Goal: Information Seeking & Learning: Learn about a topic

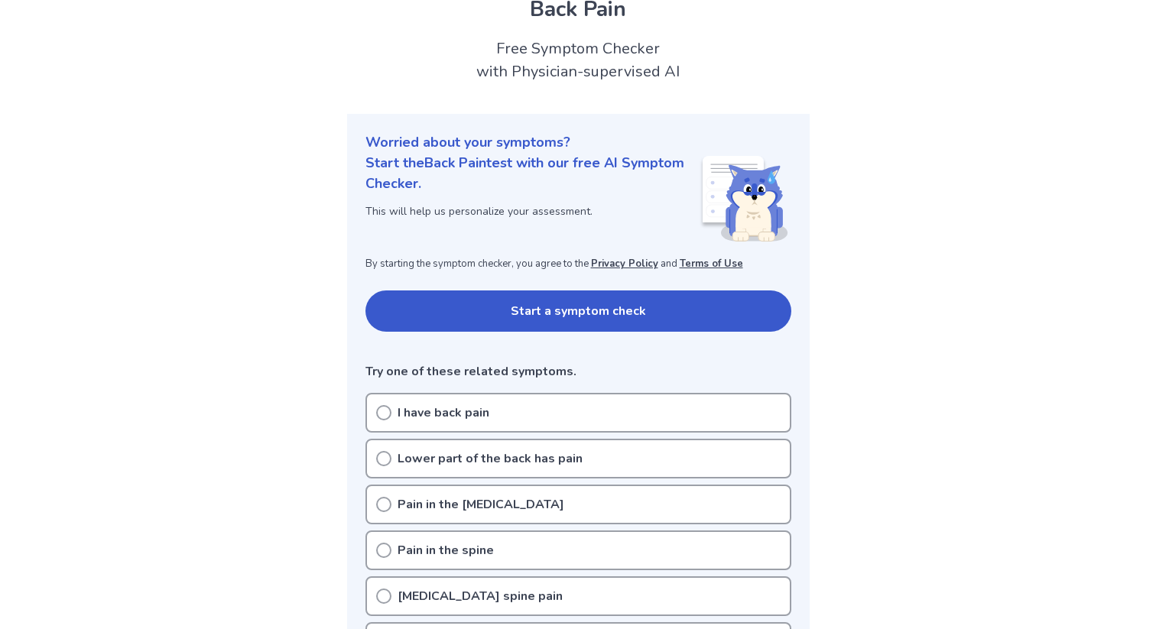
scroll to position [109, 0]
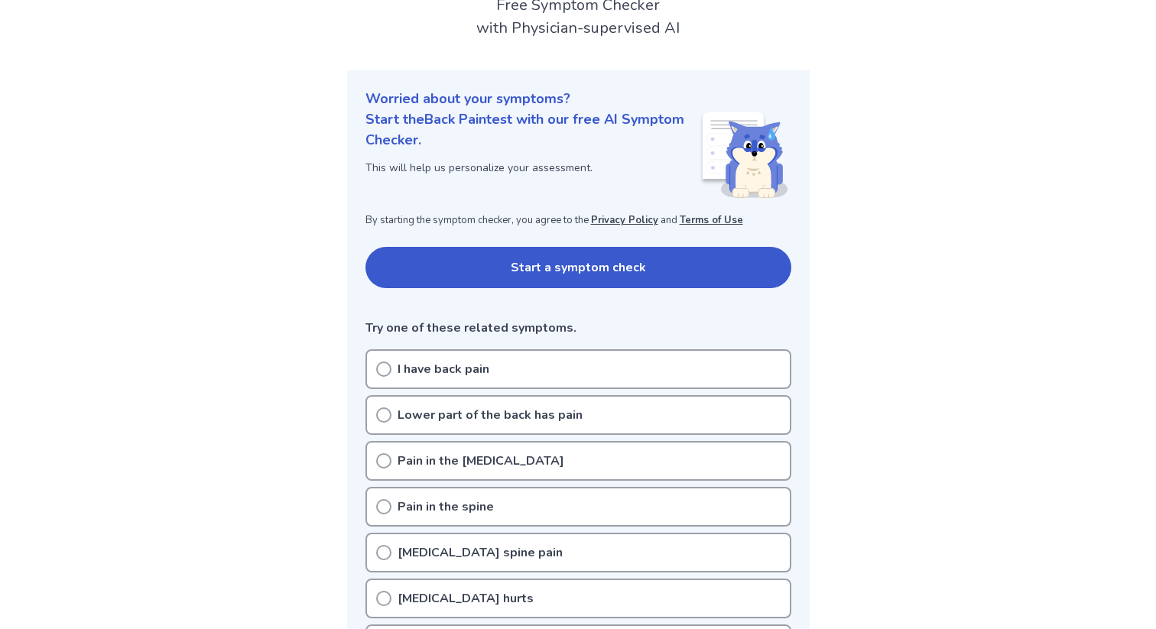
click at [508, 466] on p "Pain in the [MEDICAL_DATA]" at bounding box center [481, 461] width 167 height 18
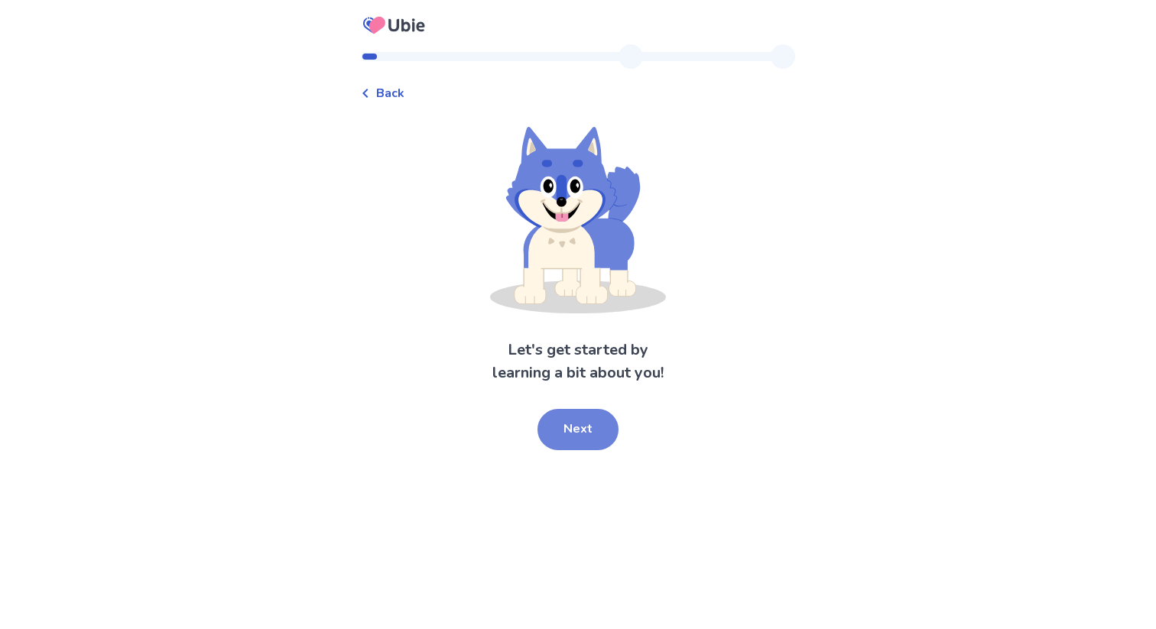
click at [587, 433] on button "Next" at bounding box center [578, 429] width 81 height 41
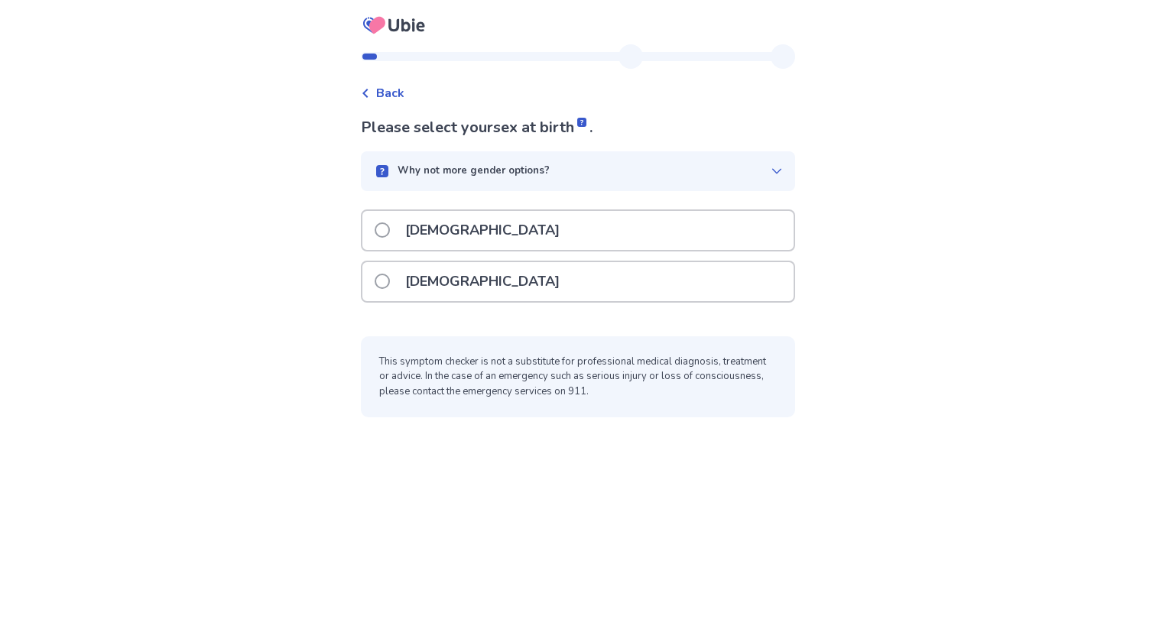
click at [468, 228] on div "Male" at bounding box center [577, 230] width 431 height 39
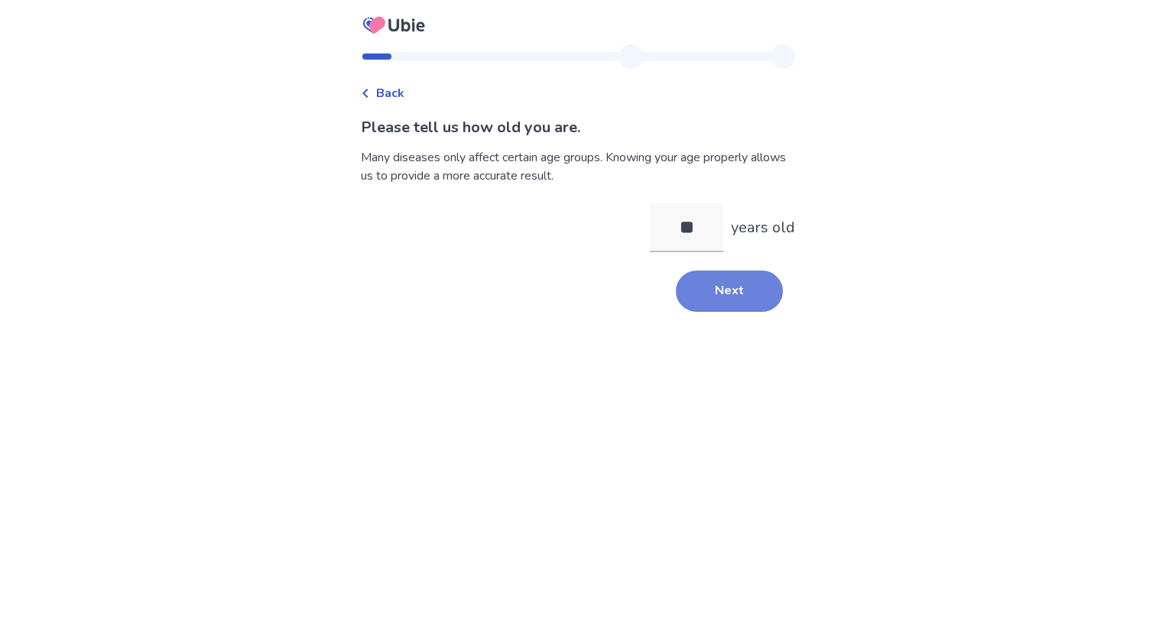
type input "**"
click at [704, 281] on button "Next" at bounding box center [729, 291] width 107 height 41
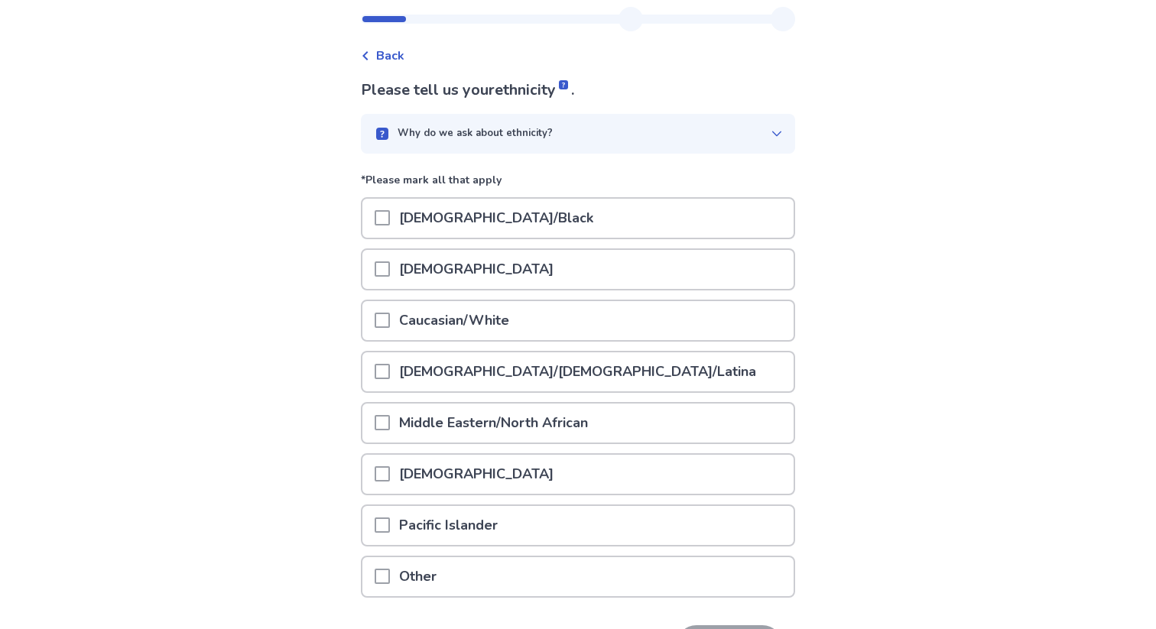
scroll to position [36, 0]
click at [481, 312] on p "Caucasian/White" at bounding box center [454, 322] width 128 height 39
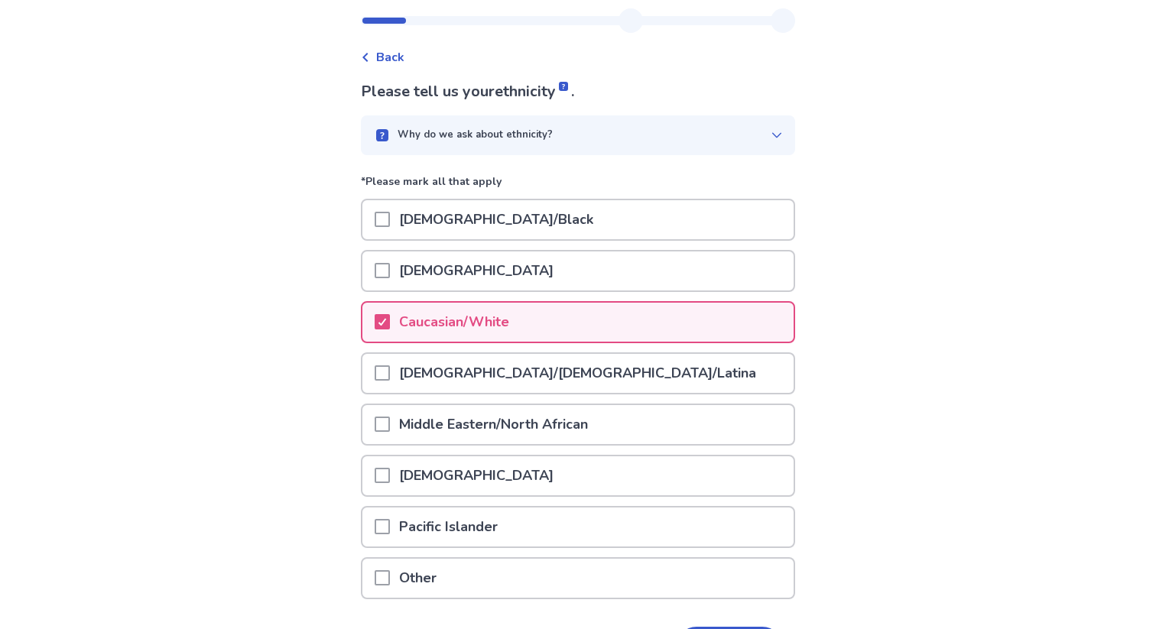
scroll to position [141, 0]
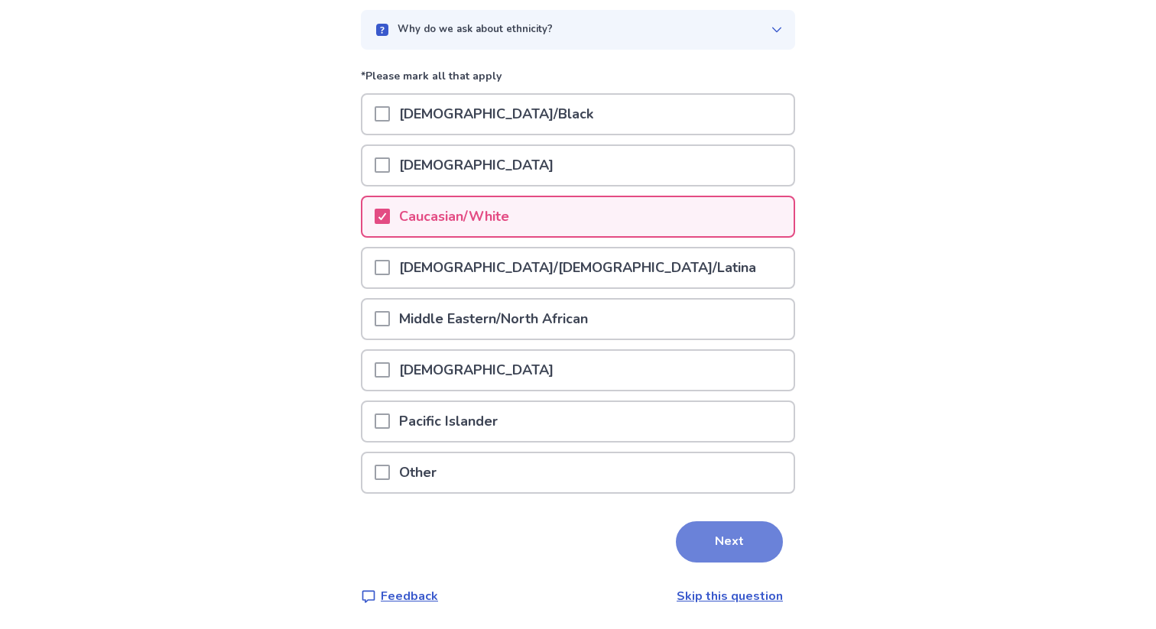
click at [723, 539] on button "Next" at bounding box center [729, 542] width 107 height 41
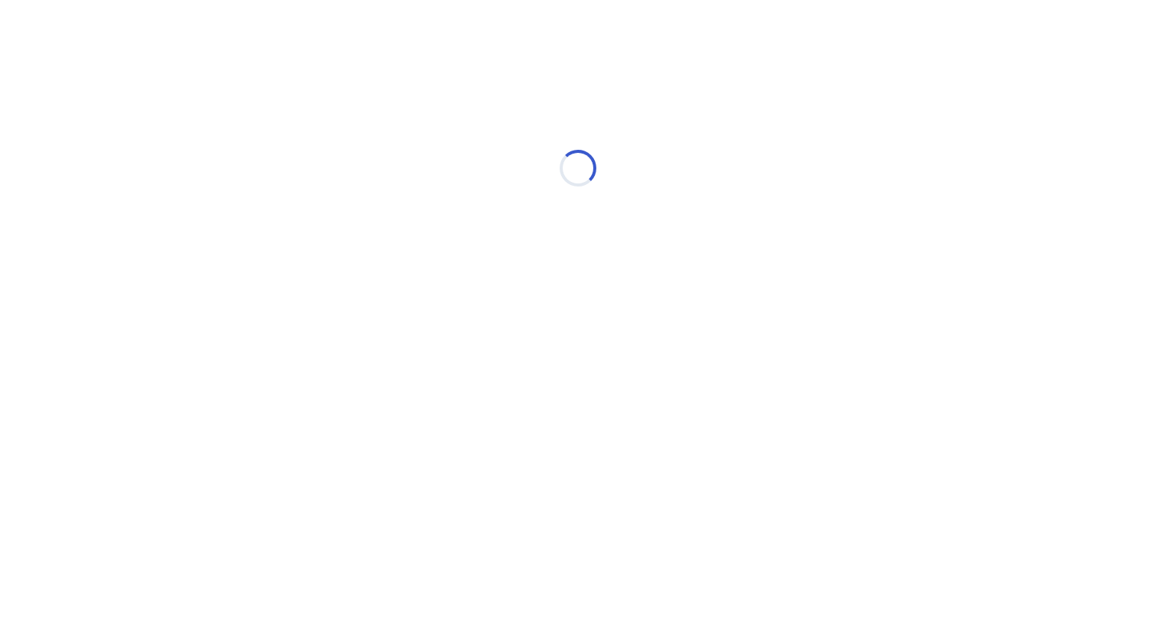
scroll to position [0, 0]
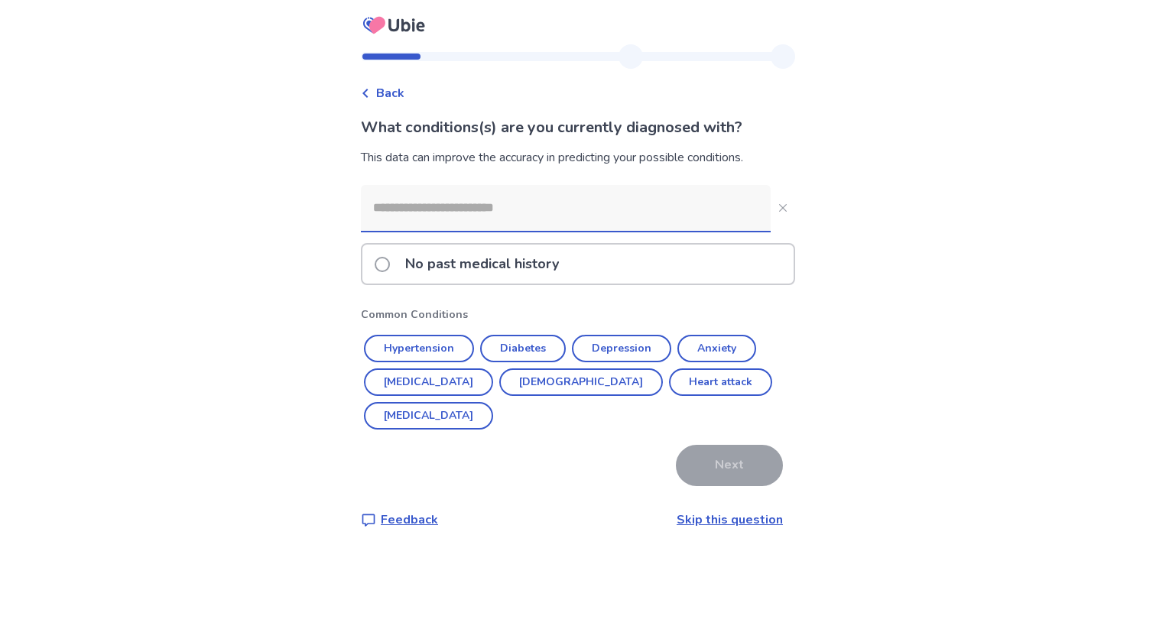
click at [551, 202] on input at bounding box center [566, 208] width 410 height 46
click at [515, 248] on p "No past medical history" at bounding box center [482, 264] width 172 height 39
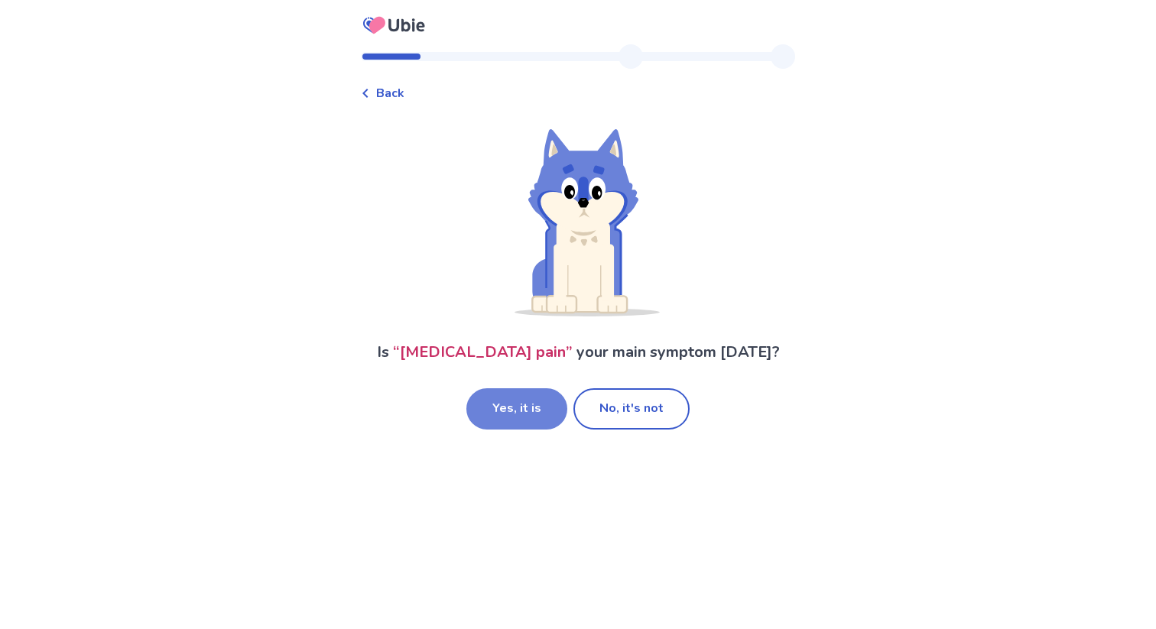
click at [516, 405] on button "Yes, it is" at bounding box center [516, 408] width 101 height 41
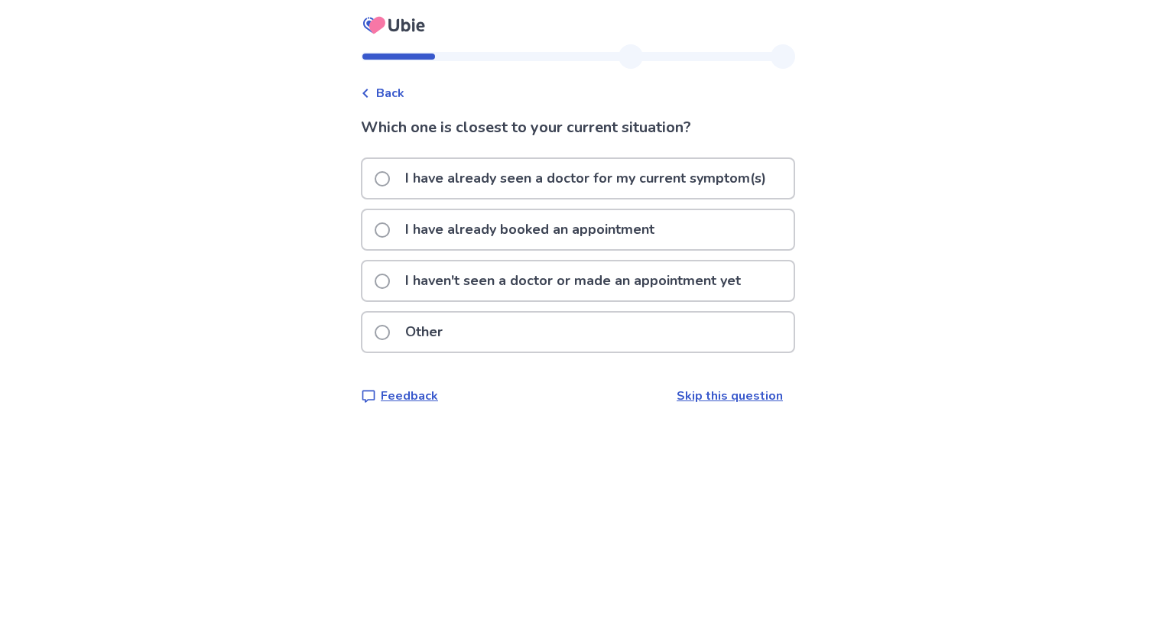
click at [529, 227] on p "I have already booked an appointment" at bounding box center [530, 229] width 268 height 39
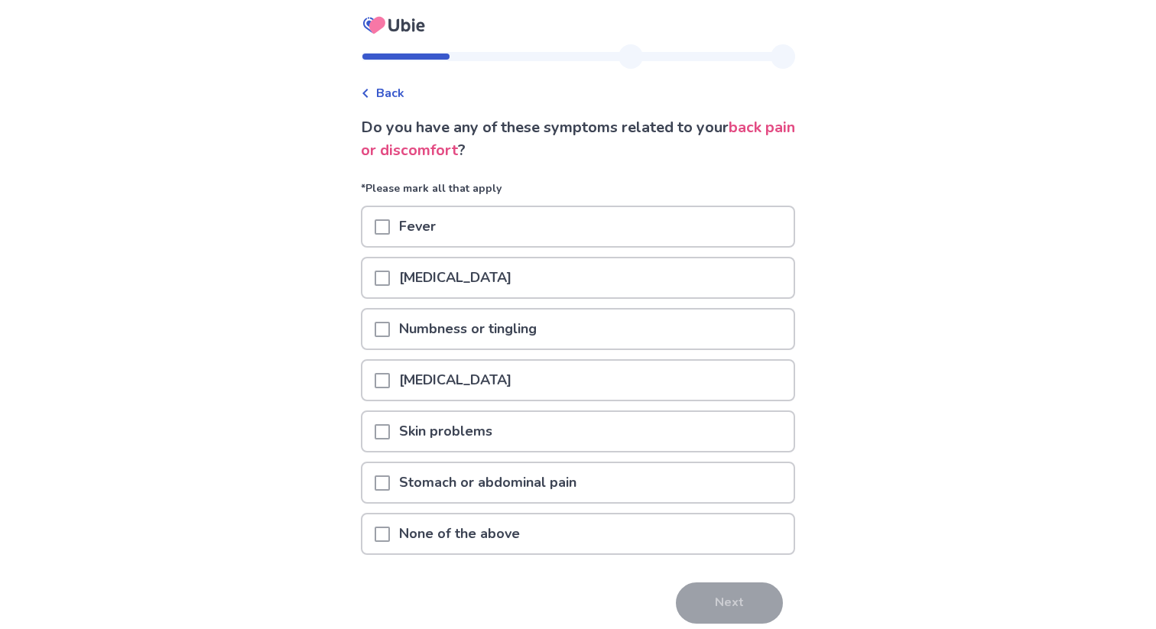
click at [466, 527] on p "None of the above" at bounding box center [459, 534] width 139 height 39
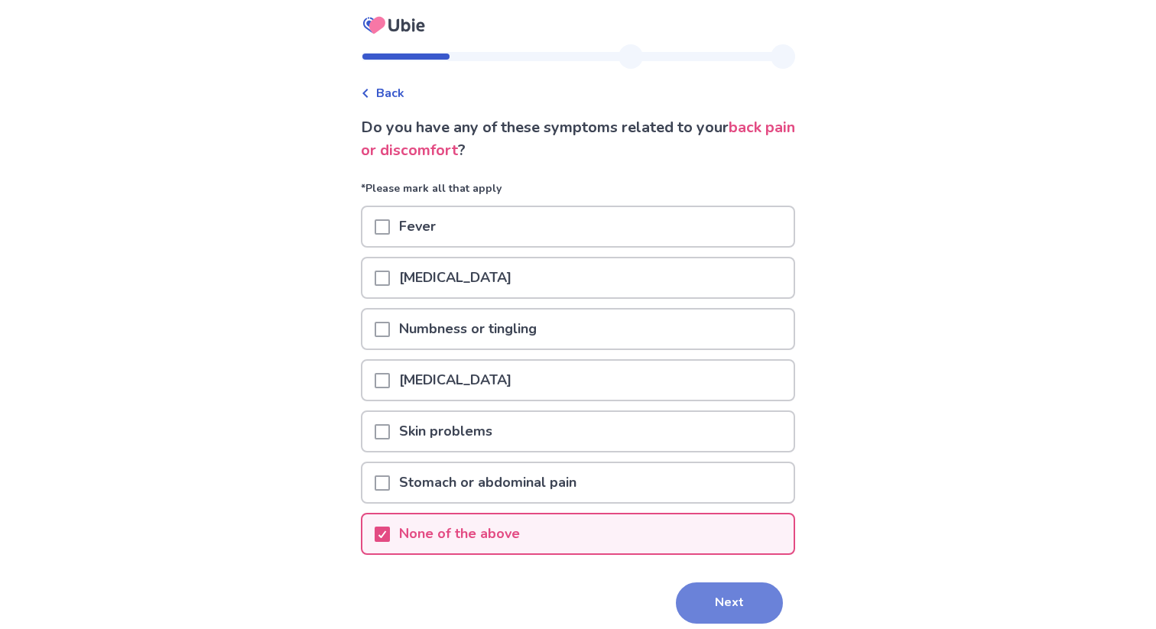
click at [716, 607] on button "Next" at bounding box center [729, 603] width 107 height 41
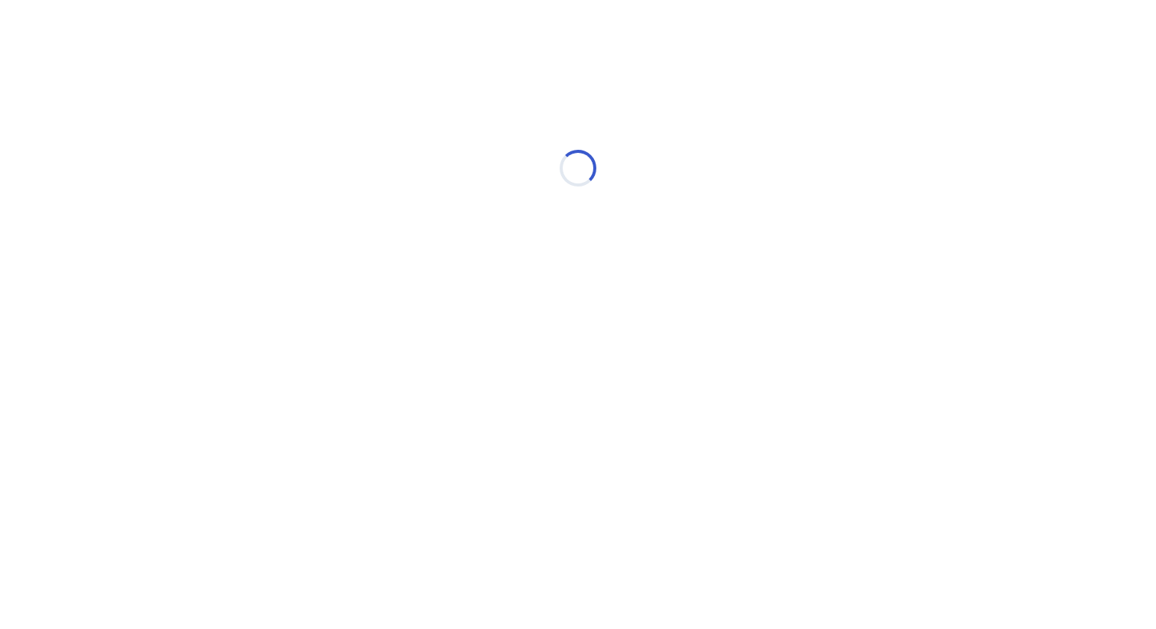
select select "*"
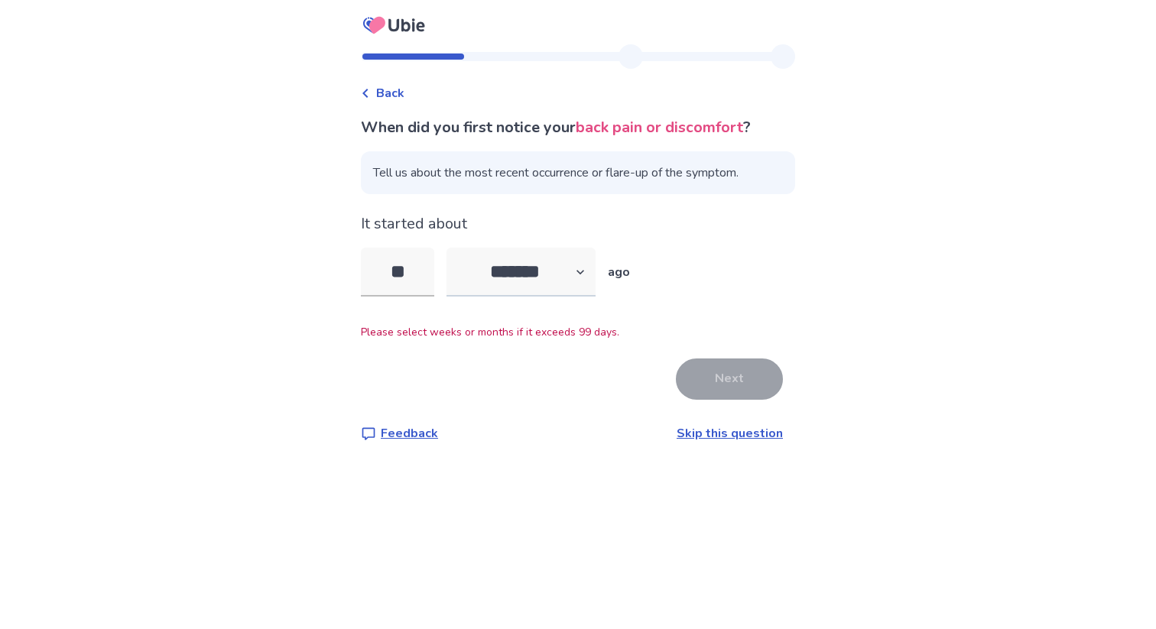
type input "*"
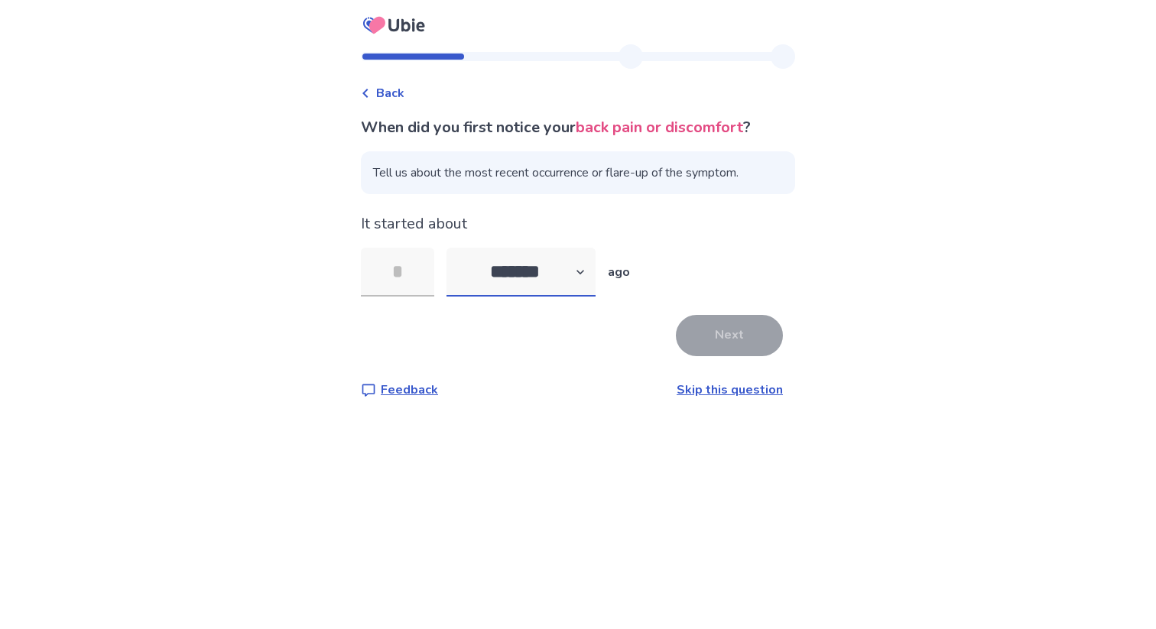
click at [555, 271] on select "******* ****** ******* ******** *******" at bounding box center [521, 272] width 149 height 49
select select "*"
click at [456, 248] on select "******* ****** ******* ******** *******" at bounding box center [521, 272] width 149 height 49
click at [388, 252] on input "tel" at bounding box center [397, 272] width 73 height 49
type input "**"
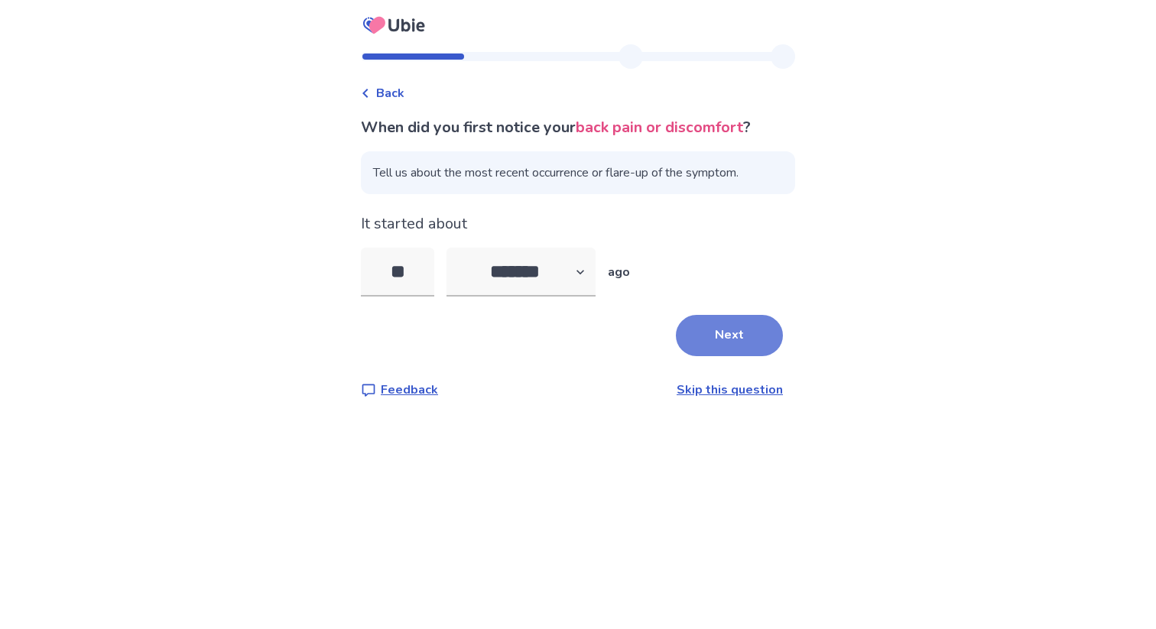
click at [738, 324] on button "Next" at bounding box center [729, 335] width 107 height 41
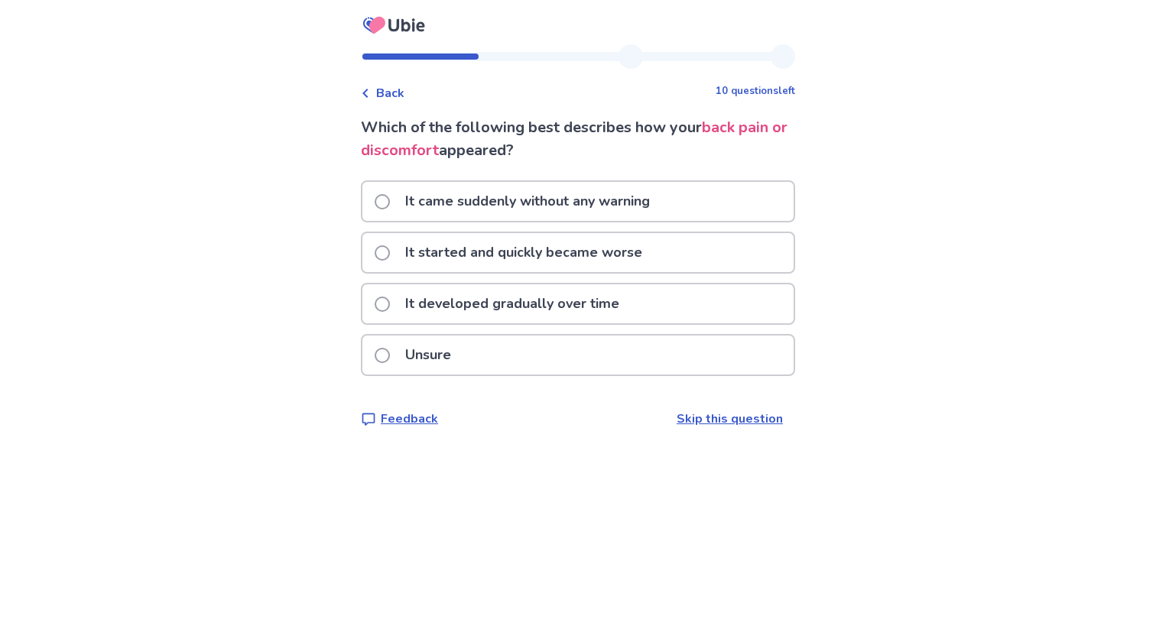
click at [582, 309] on p "It developed gradually over time" at bounding box center [512, 303] width 232 height 39
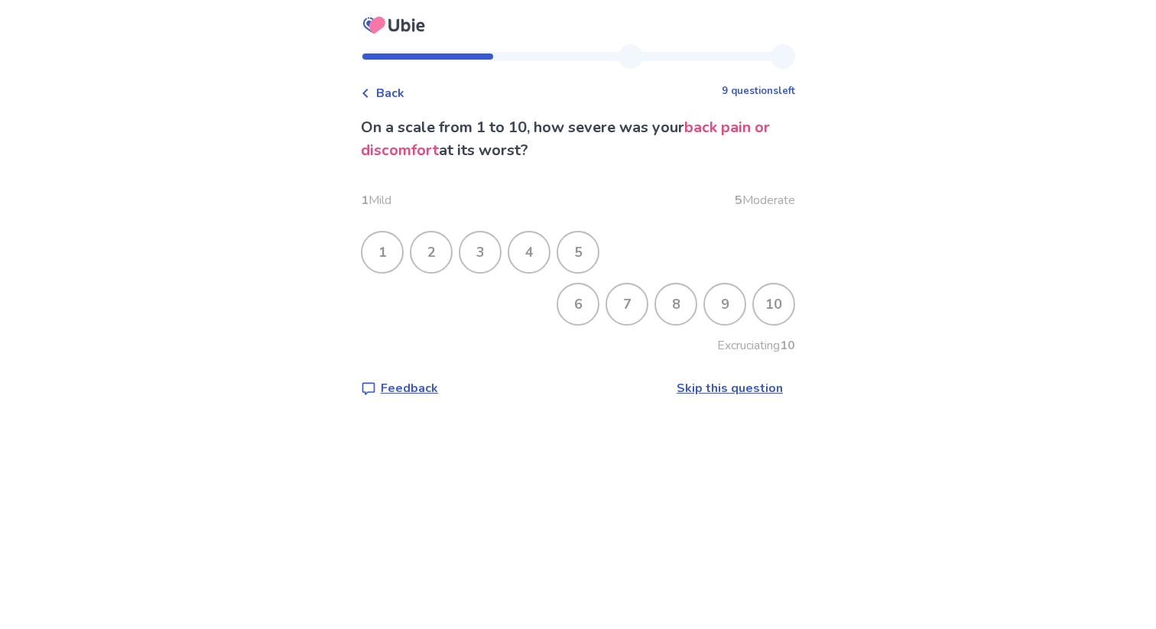
click at [710, 311] on div "9" at bounding box center [725, 304] width 40 height 40
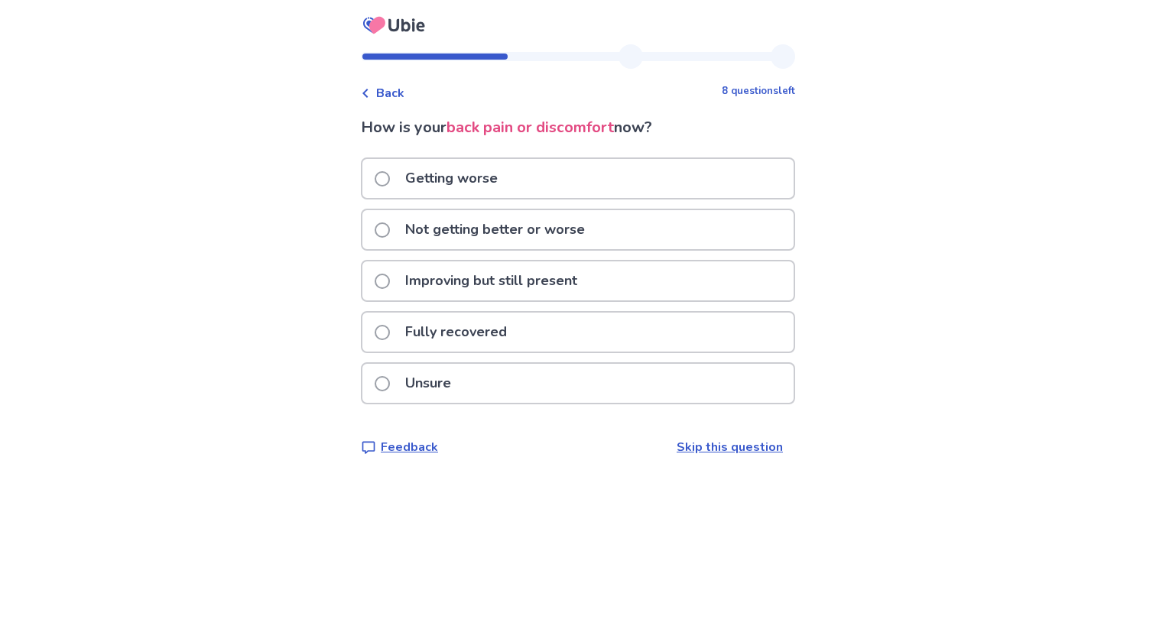
click at [572, 183] on div "Getting worse" at bounding box center [577, 178] width 431 height 39
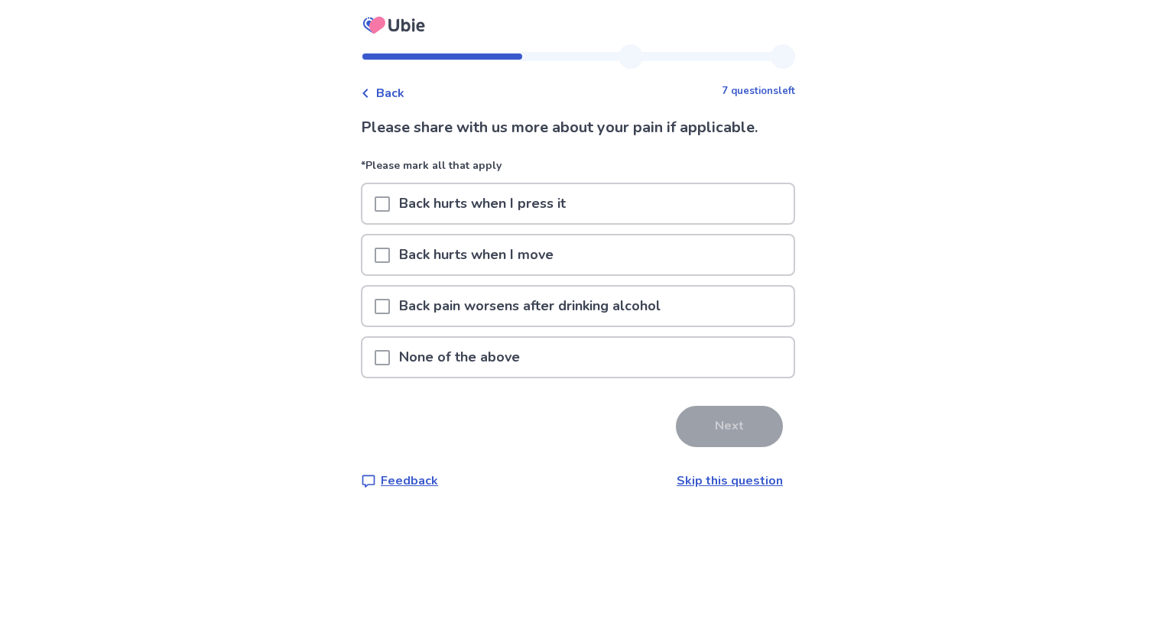
click at [549, 202] on p "Back hurts when I press it" at bounding box center [482, 203] width 185 height 39
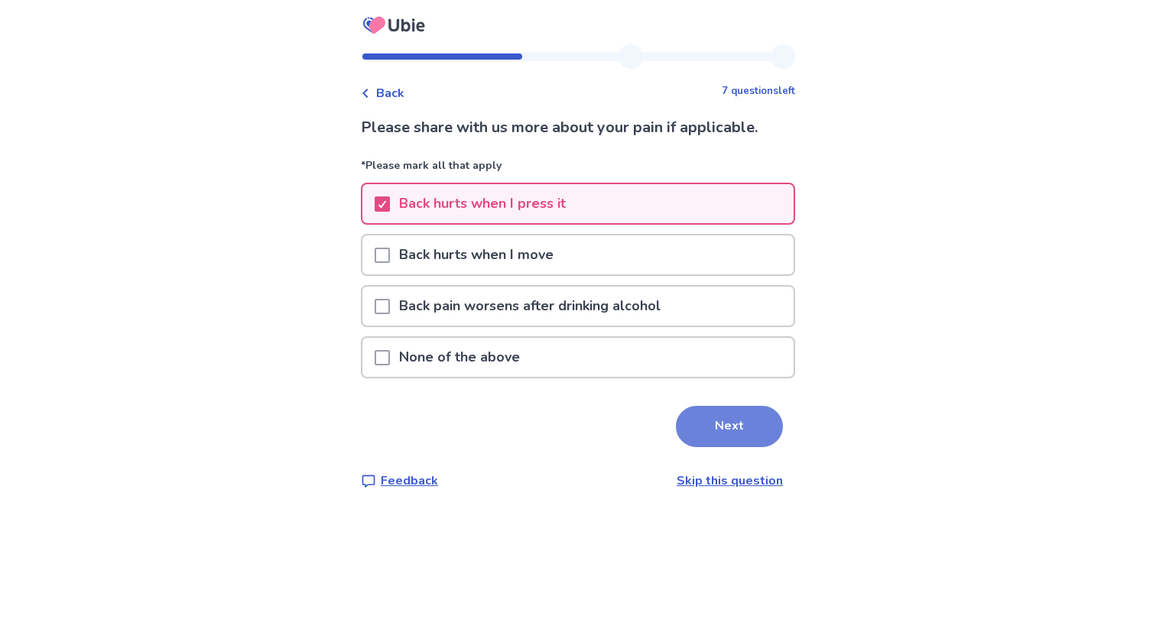
click at [728, 438] on button "Next" at bounding box center [729, 426] width 107 height 41
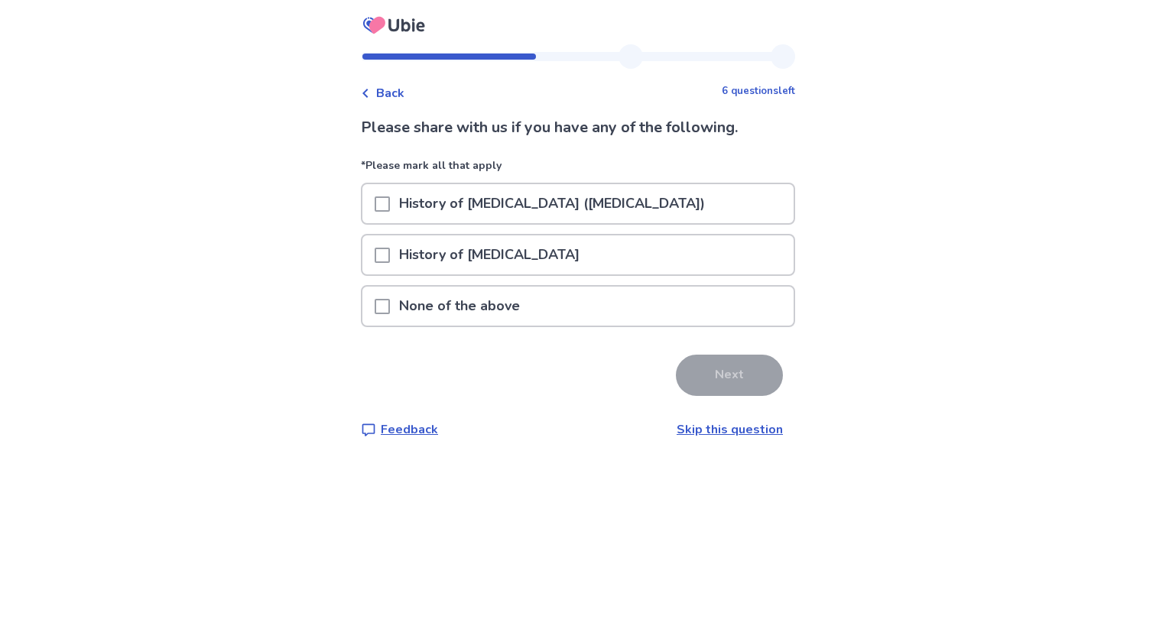
click at [551, 299] on div "None of the above" at bounding box center [577, 306] width 431 height 39
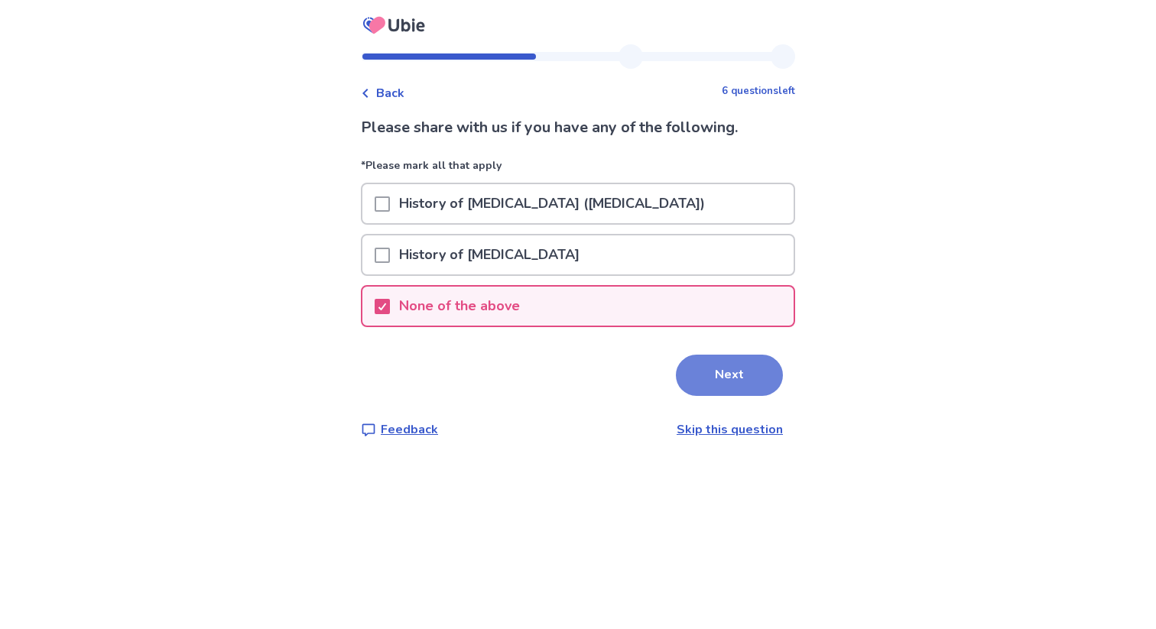
click at [718, 371] on button "Next" at bounding box center [729, 375] width 107 height 41
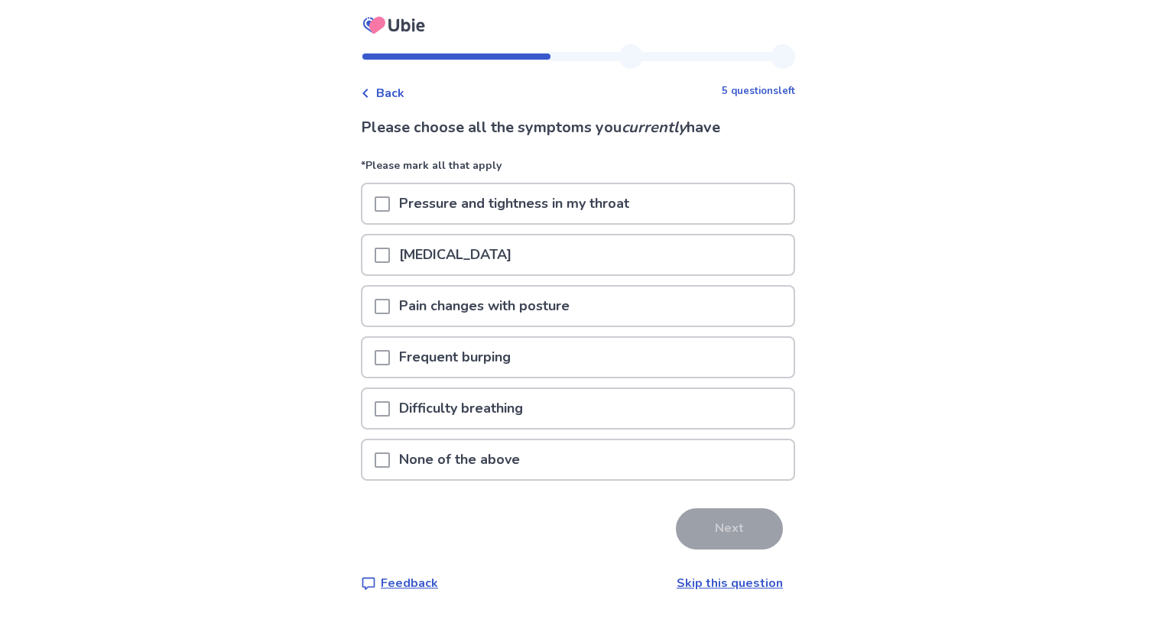
click at [556, 301] on p "Pain changes with posture" at bounding box center [484, 306] width 189 height 39
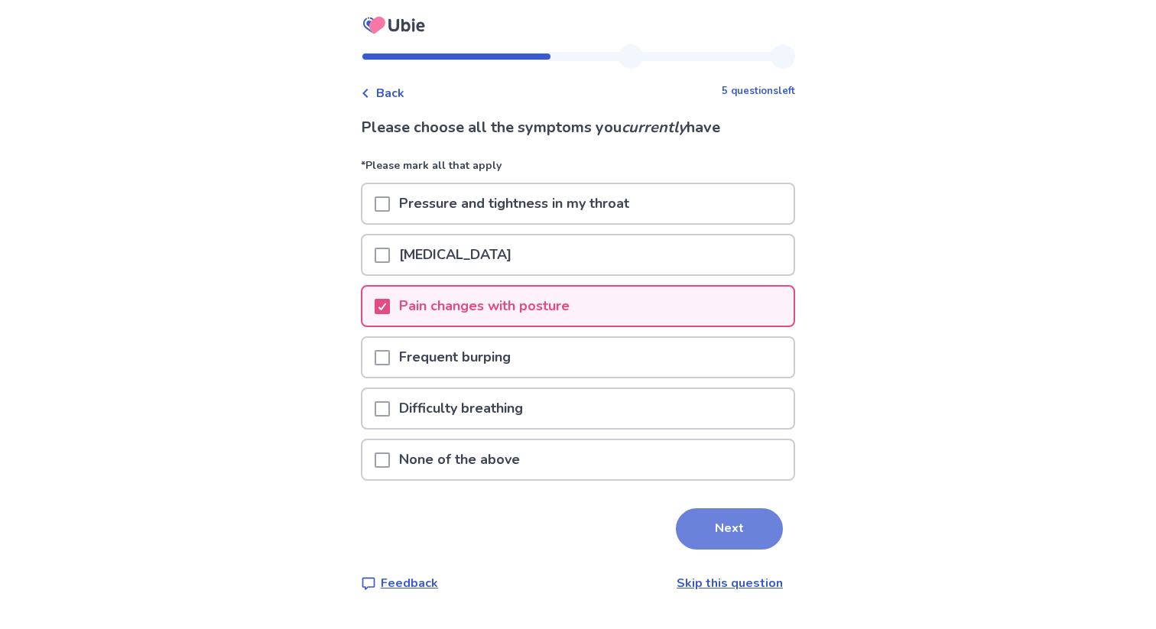
click at [730, 532] on button "Next" at bounding box center [729, 529] width 107 height 41
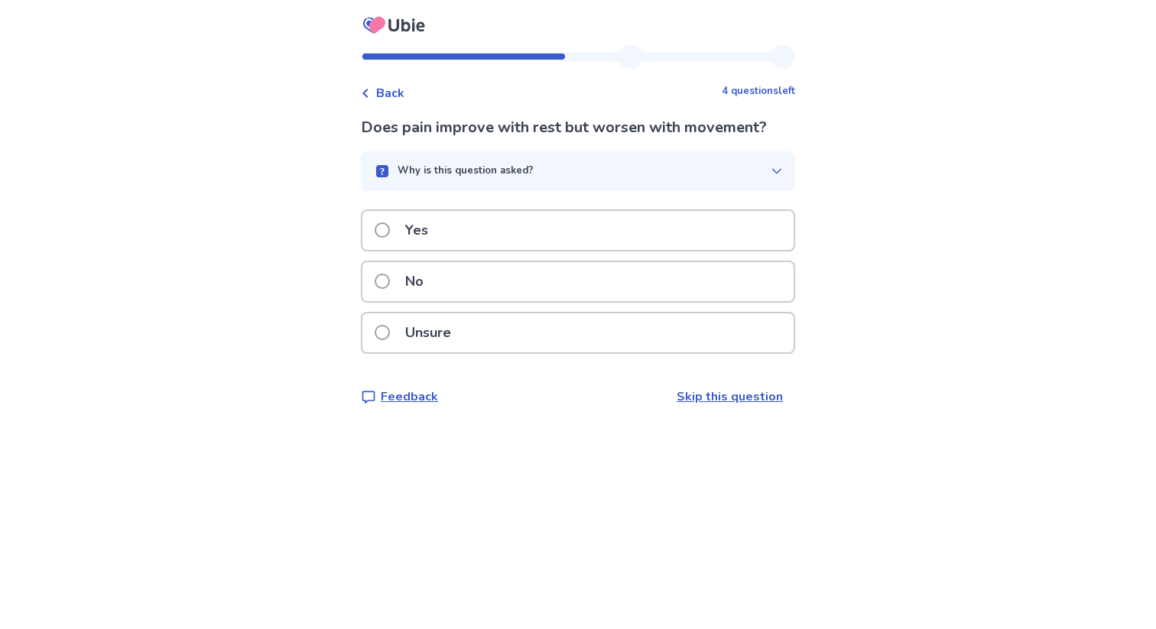
click at [484, 231] on div "Yes" at bounding box center [577, 230] width 431 height 39
click at [479, 226] on div "Yes" at bounding box center [577, 230] width 431 height 39
click at [462, 280] on div "No" at bounding box center [577, 281] width 431 height 39
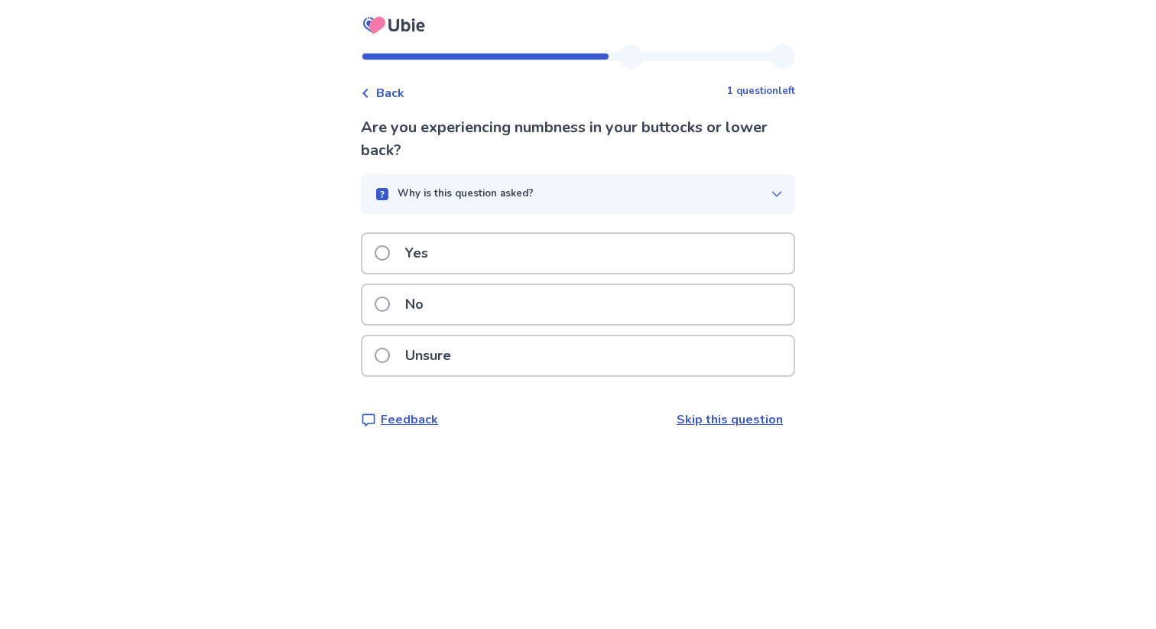
click at [450, 309] on div "No" at bounding box center [577, 304] width 431 height 39
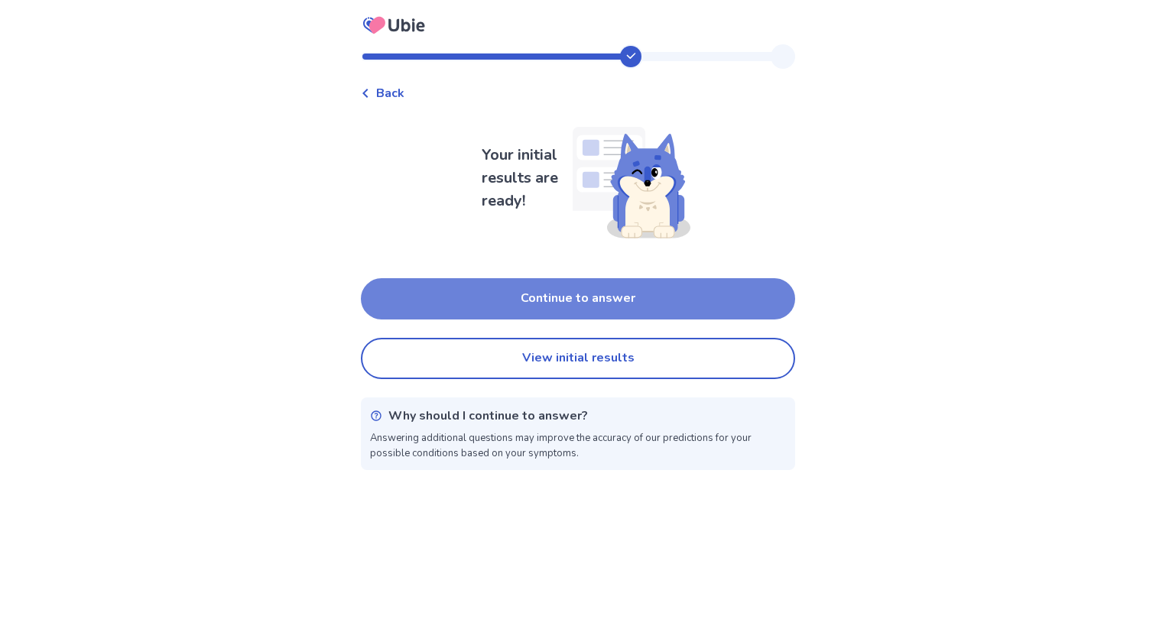
click at [541, 307] on button "Continue to answer" at bounding box center [578, 298] width 434 height 41
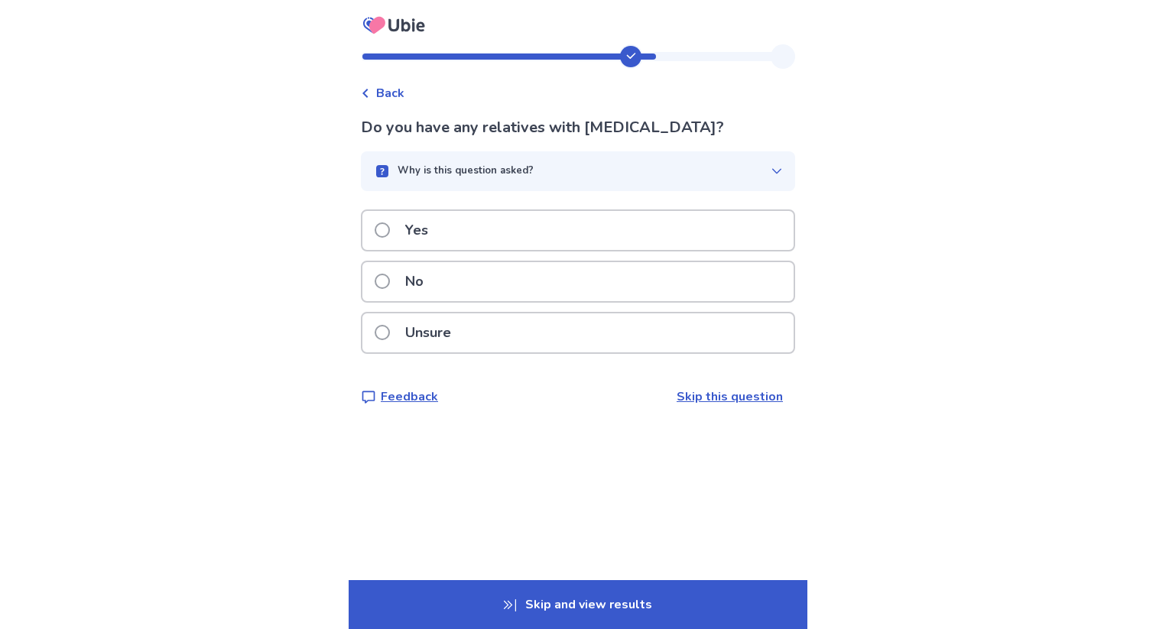
click at [496, 233] on div "Yes" at bounding box center [577, 230] width 431 height 39
click at [487, 285] on div "No" at bounding box center [577, 281] width 431 height 39
click at [464, 301] on div "No" at bounding box center [577, 281] width 431 height 39
click at [466, 273] on div "No" at bounding box center [577, 281] width 431 height 39
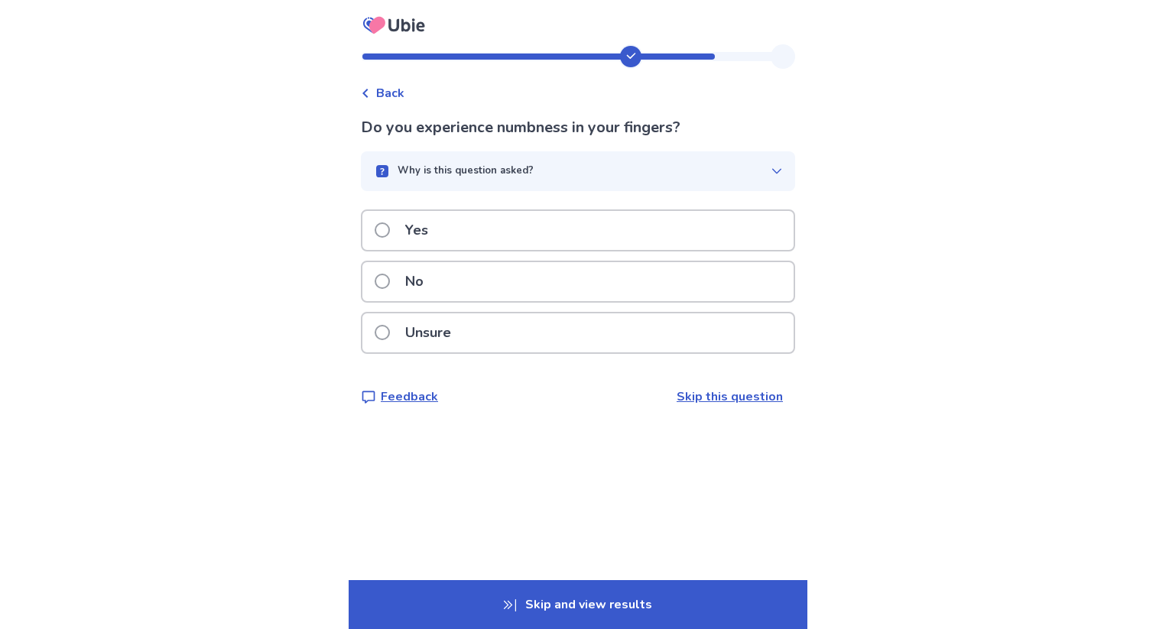
click at [466, 273] on div "No" at bounding box center [577, 281] width 431 height 39
click at [489, 218] on div "Yes" at bounding box center [577, 230] width 431 height 39
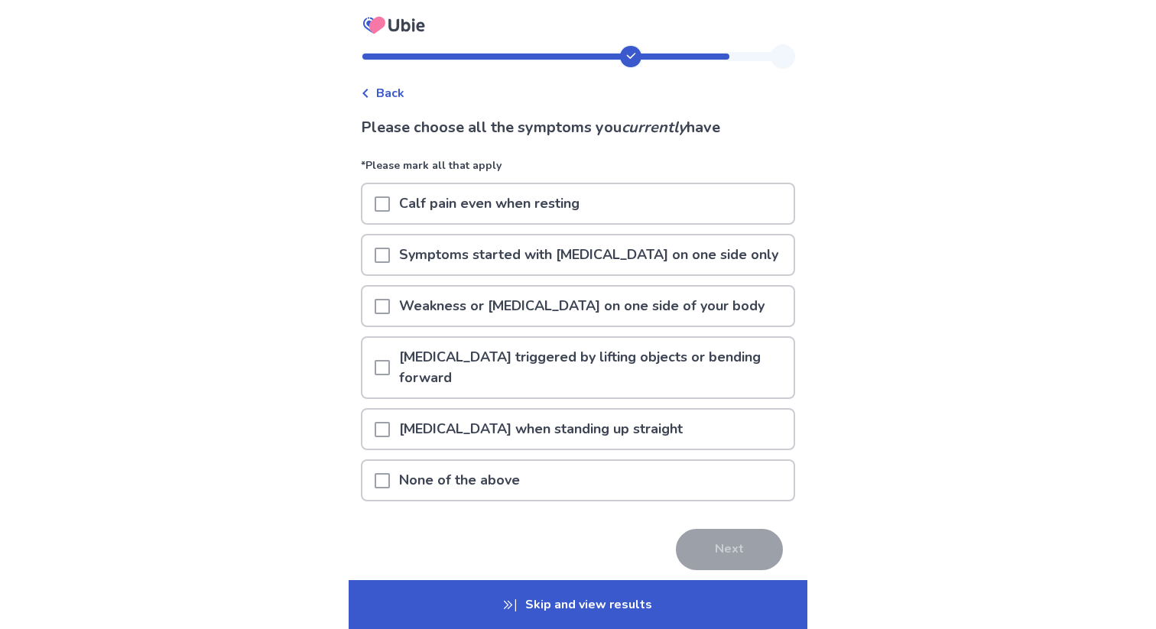
click at [476, 479] on p "None of the above" at bounding box center [459, 480] width 139 height 39
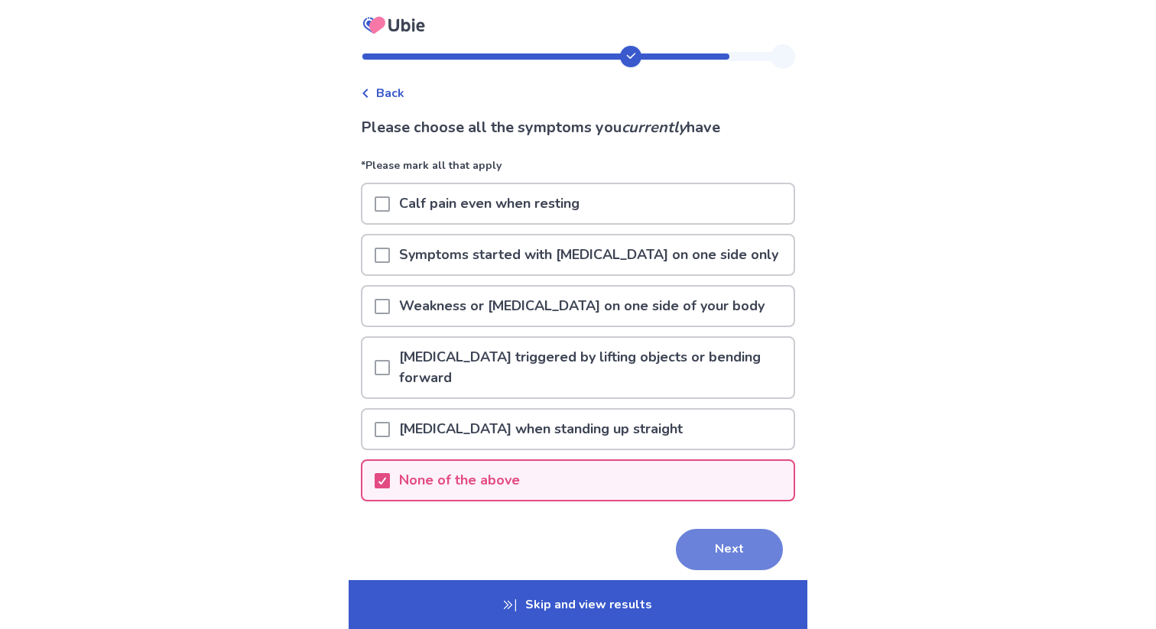
click at [704, 555] on button "Next" at bounding box center [729, 549] width 107 height 41
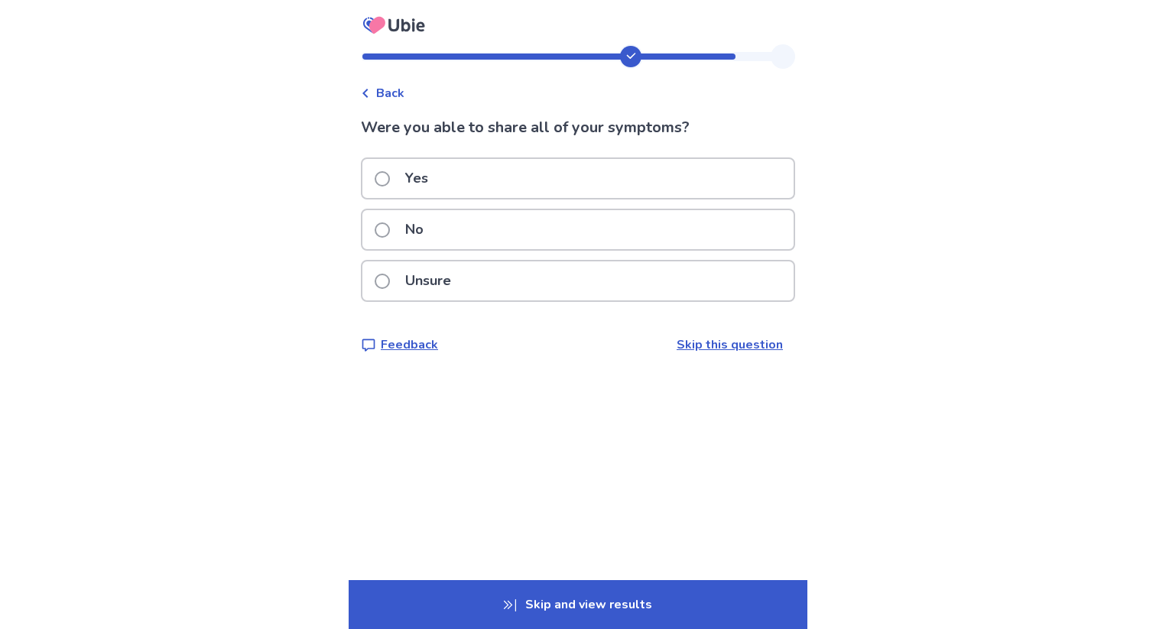
click at [514, 175] on div "Yes" at bounding box center [577, 178] width 431 height 39
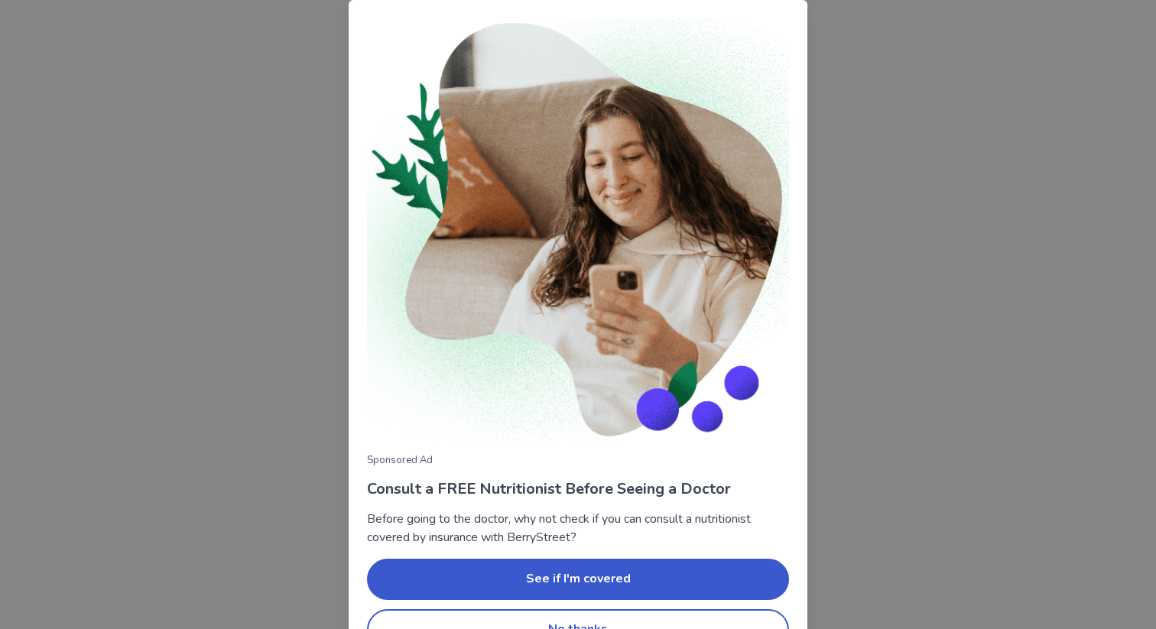
scroll to position [39, 0]
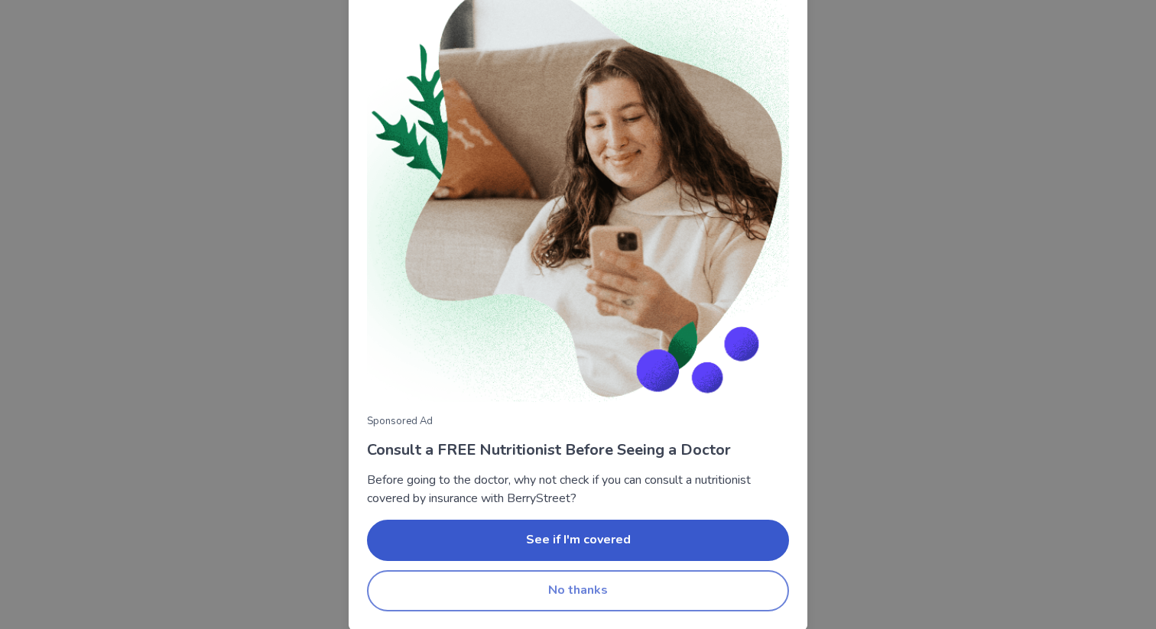
click at [560, 587] on button "No thanks" at bounding box center [578, 590] width 422 height 41
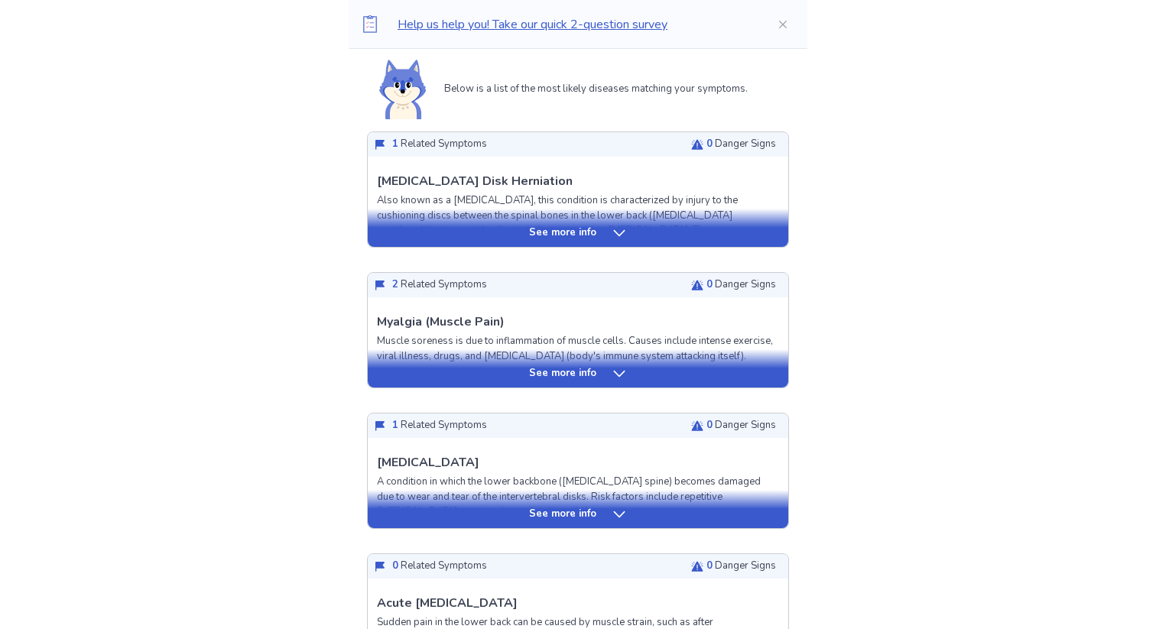
scroll to position [342, 0]
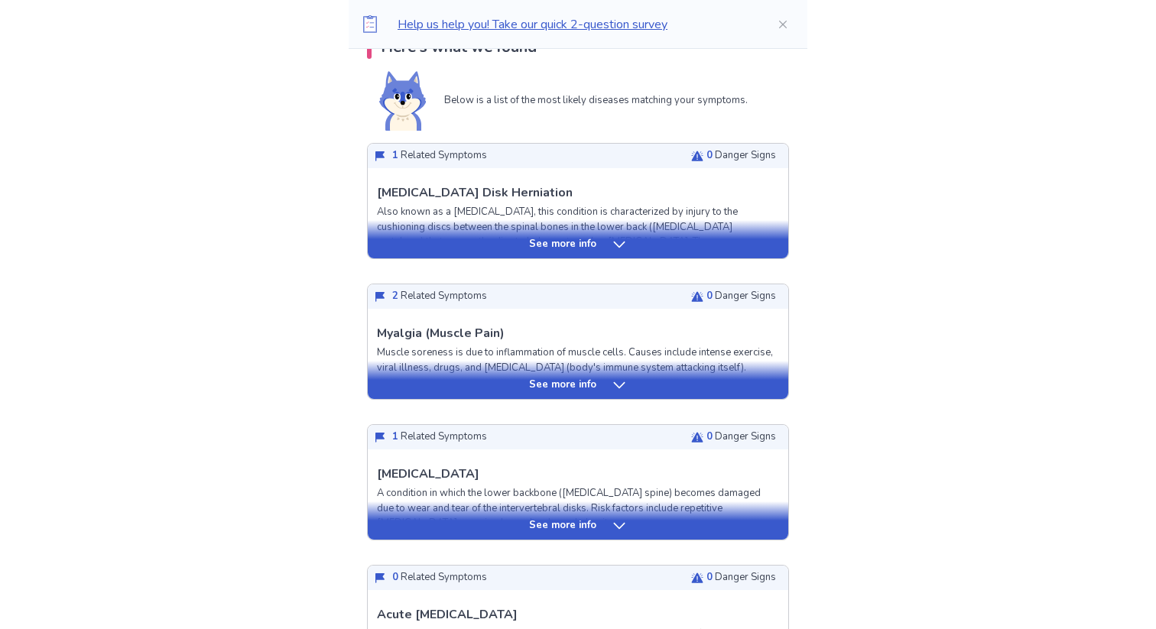
click at [616, 381] on icon at bounding box center [619, 385] width 15 height 15
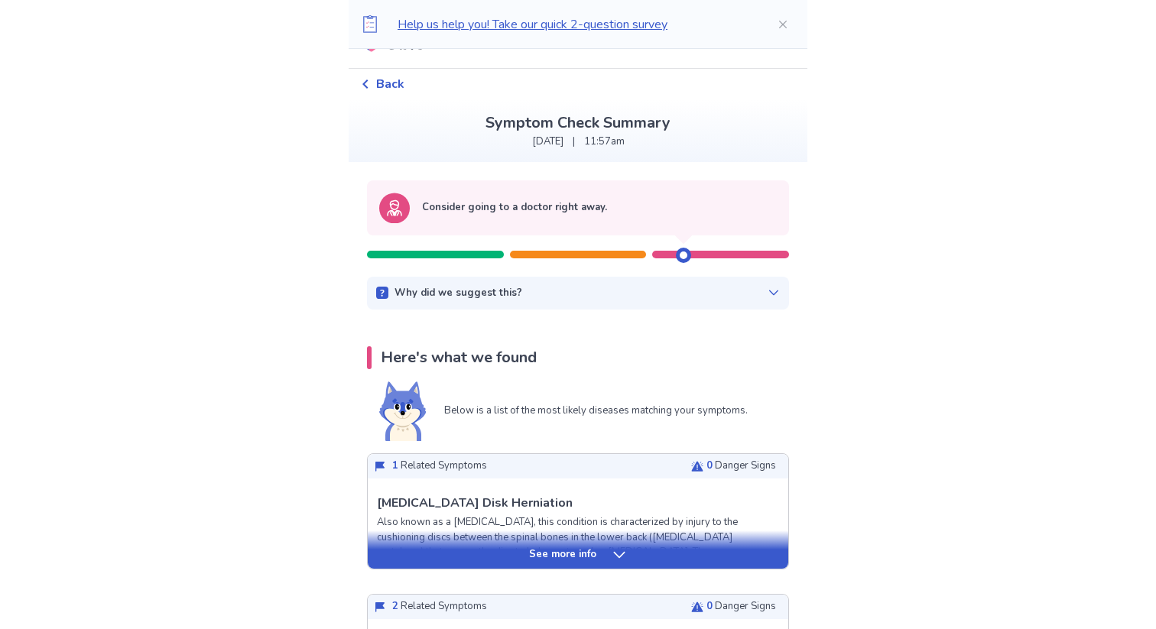
scroll to position [30, 0]
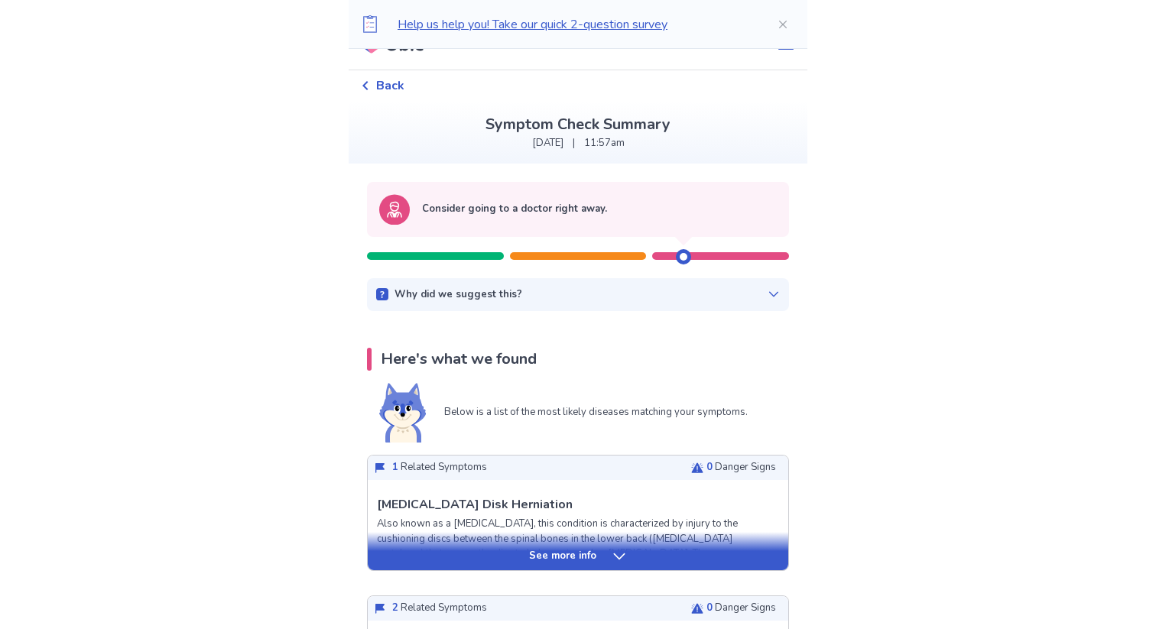
click at [768, 288] on icon at bounding box center [774, 294] width 12 height 12
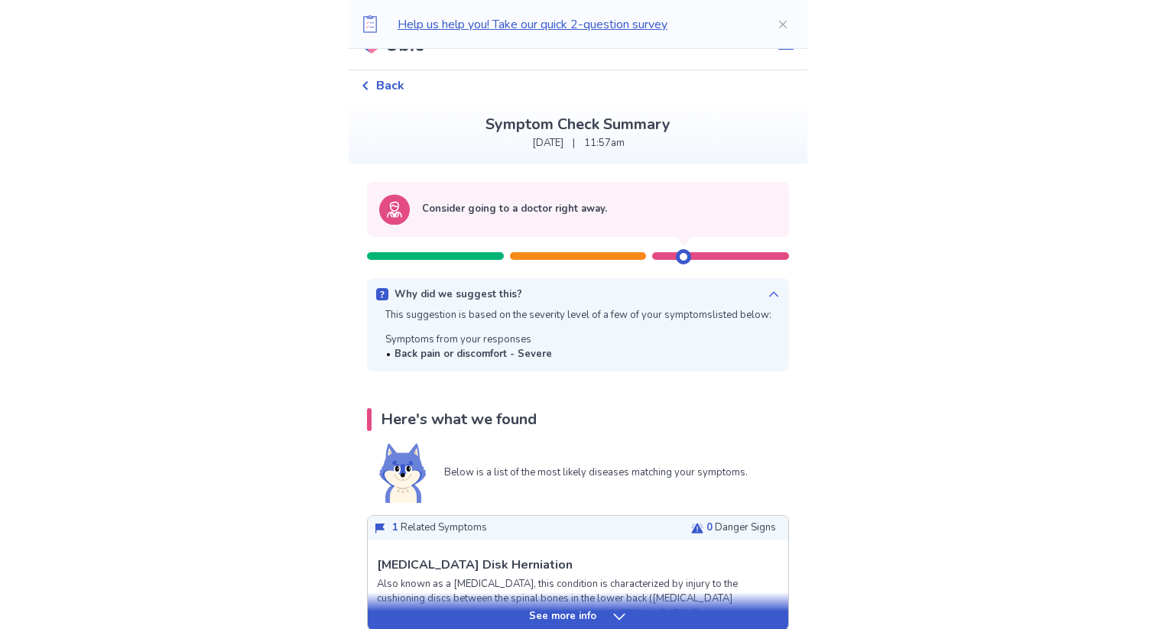
click at [768, 291] on icon at bounding box center [774, 294] width 12 height 12
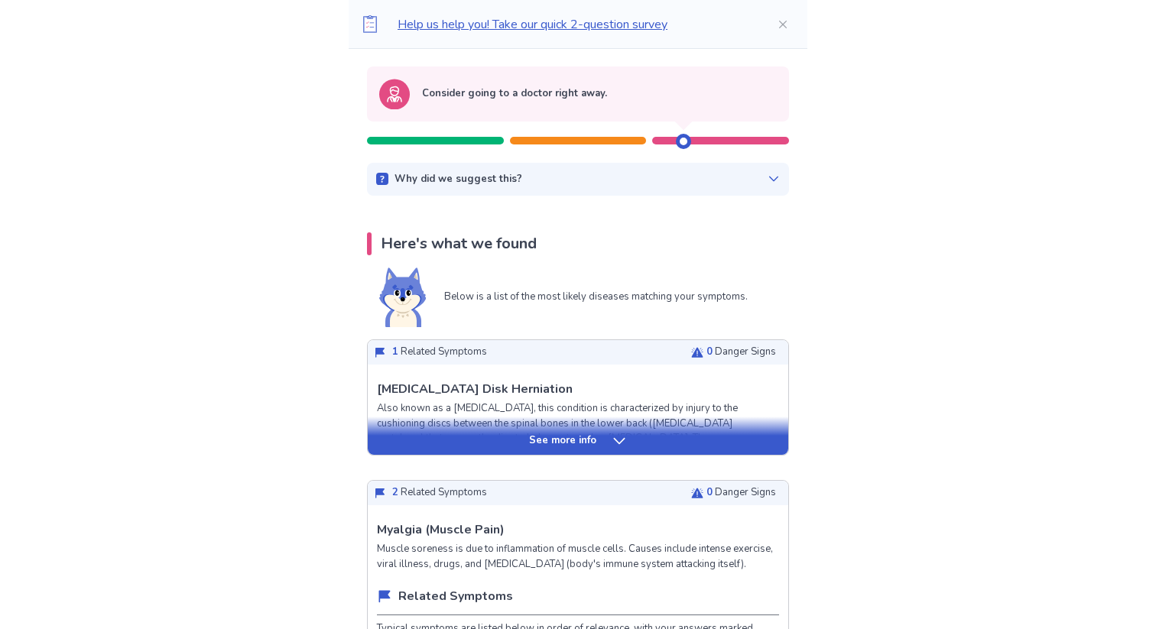
scroll to position [153, 0]
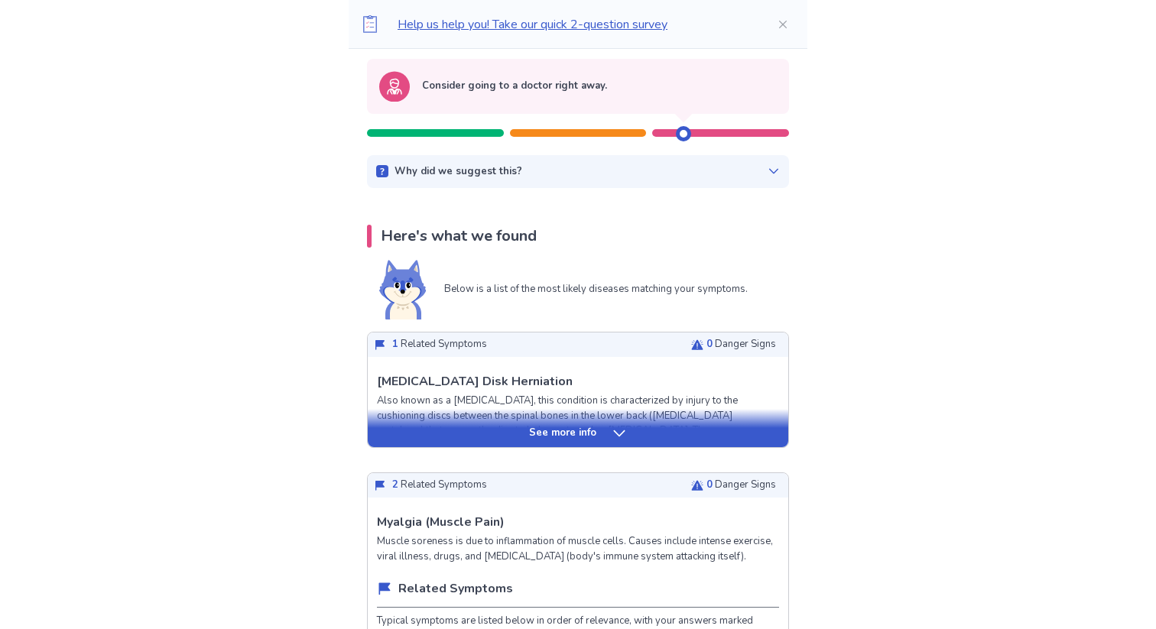
click at [583, 432] on p "See more info" at bounding box center [562, 433] width 67 height 15
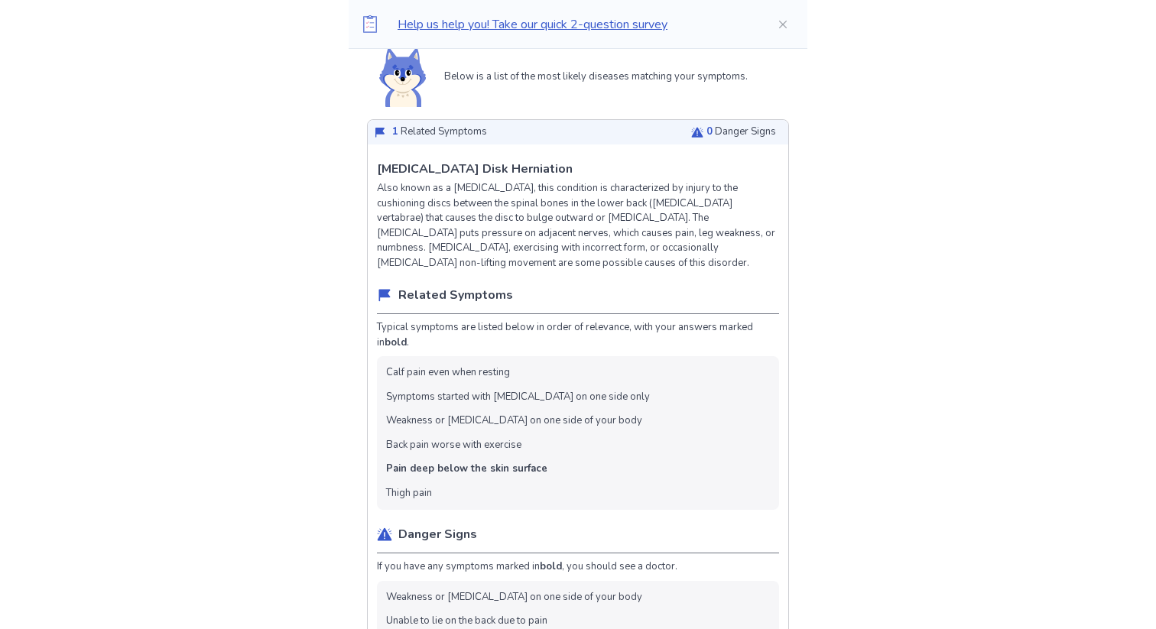
scroll to position [368, 0]
